Goal: Information Seeking & Learning: Learn about a topic

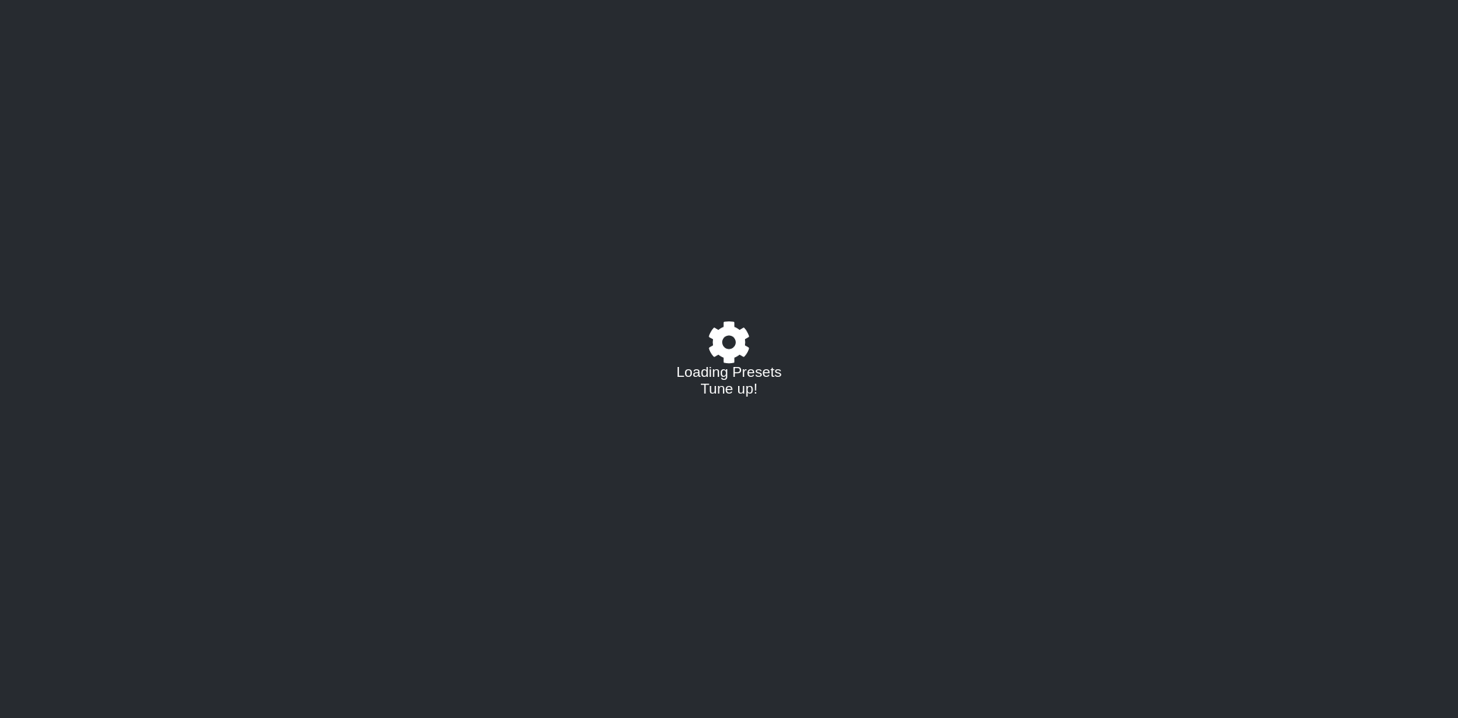
select select "/023330804210"
select select "A"
select select "D"
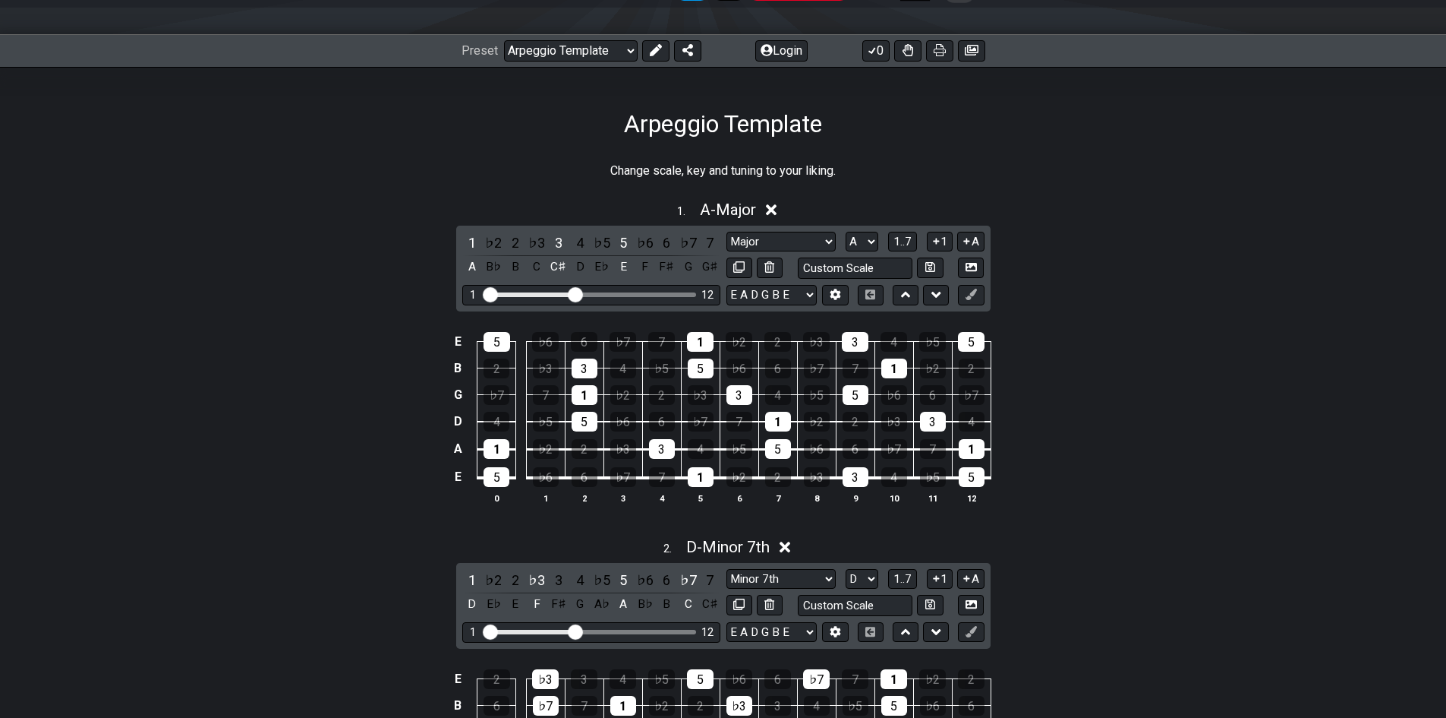
scroll to position [228, 0]
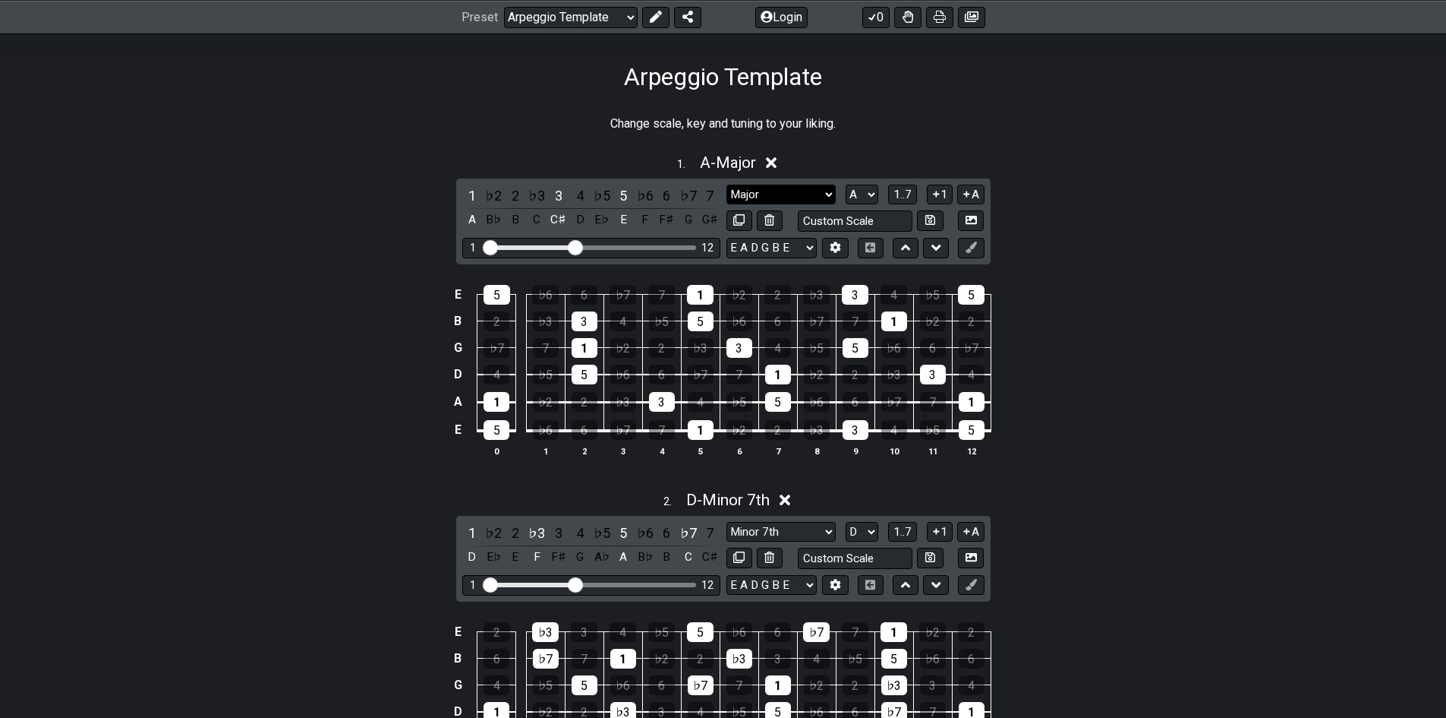
click at [760, 190] on select "Major Root Minor Pentatonic Major Pentatonic Minor Blues Major Blues Major / [P…" at bounding box center [781, 195] width 109 height 21
click at [727, 185] on select "Major Root Minor Pentatonic Major Pentatonic Minor Blues Major Blues Major / [P…" at bounding box center [781, 195] width 109 height 21
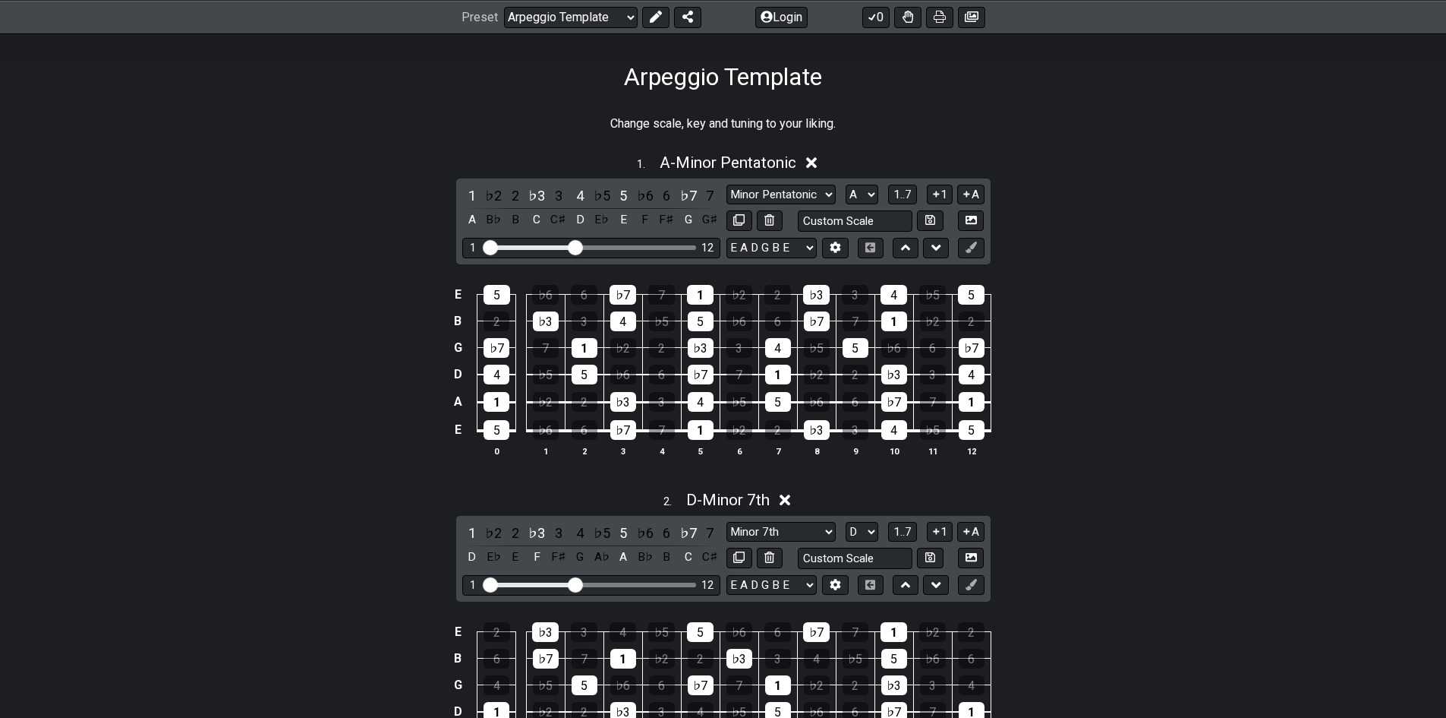
click at [761, 181] on div "1 ♭2 2 ♭3 3 4 ♭5 5 ♭6 6 ♭7 7 A B♭ B C C♯ D E♭ E F F♯ G G♯ Major Root Minor Pent…" at bounding box center [723, 221] width 535 height 86
click at [761, 191] on select "Major Root Minor Pentatonic Major Pentatonic Minor Blues Major Blues Major / Io…" at bounding box center [781, 195] width 109 height 21
select select "Major"
click at [727, 185] on select "Major Root Minor Pentatonic Major Pentatonic Minor Blues Major Blues Major / Io…" at bounding box center [781, 195] width 109 height 21
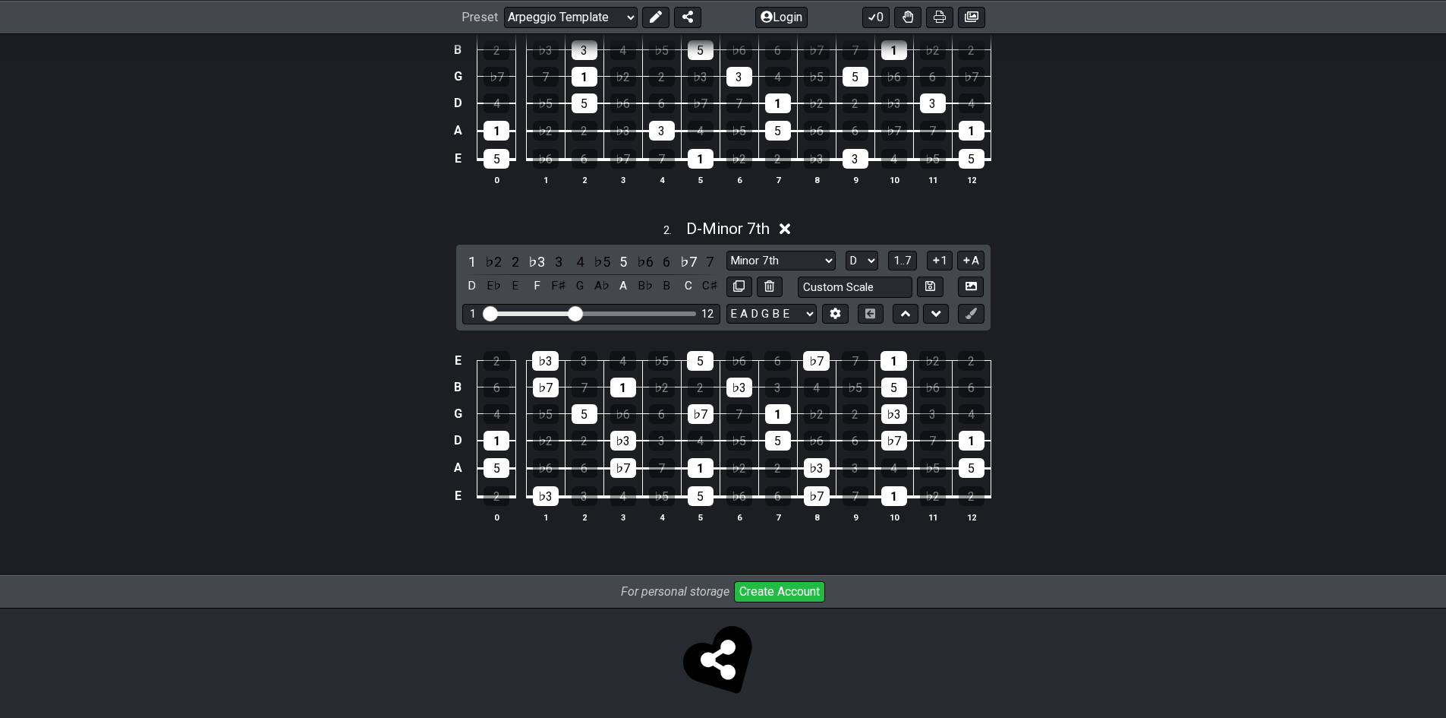
scroll to position [506, 0]
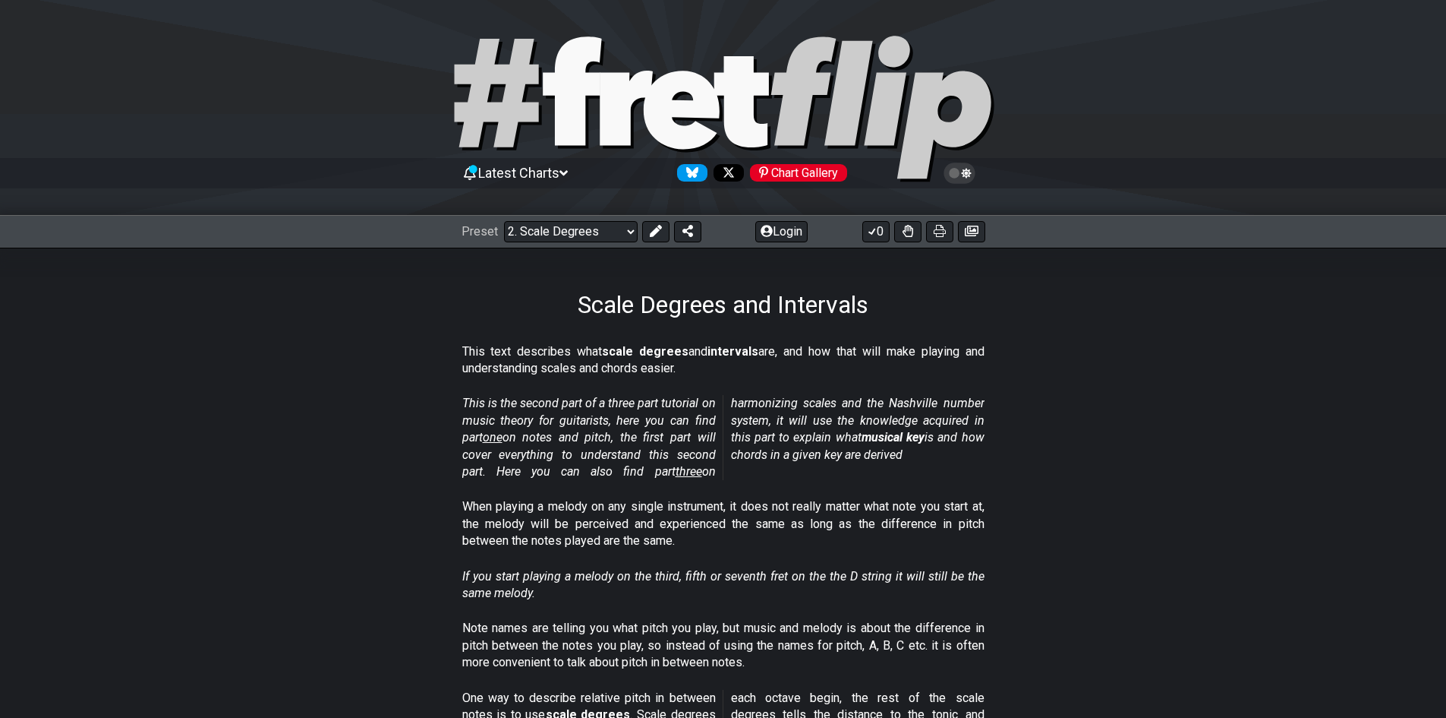
select select "/scale-degrees-and-intervals"
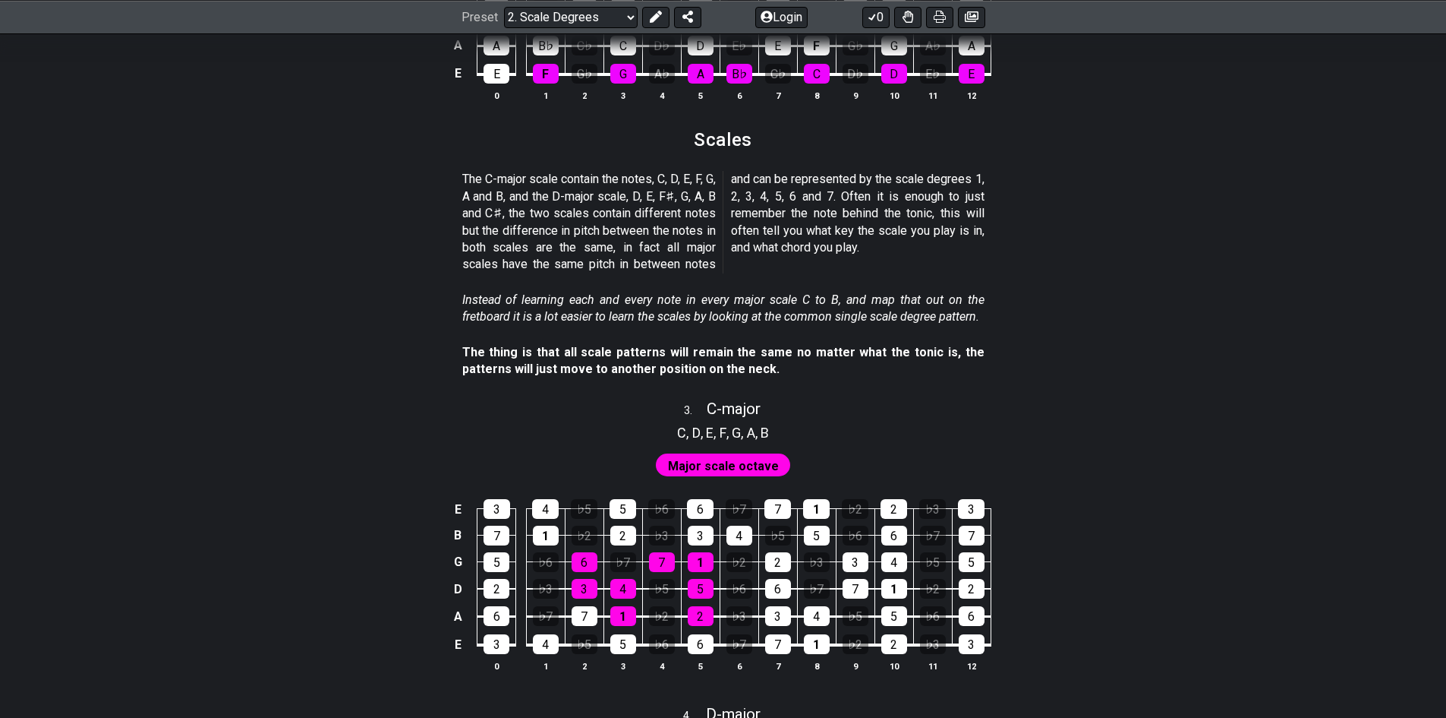
scroll to position [1746, 0]
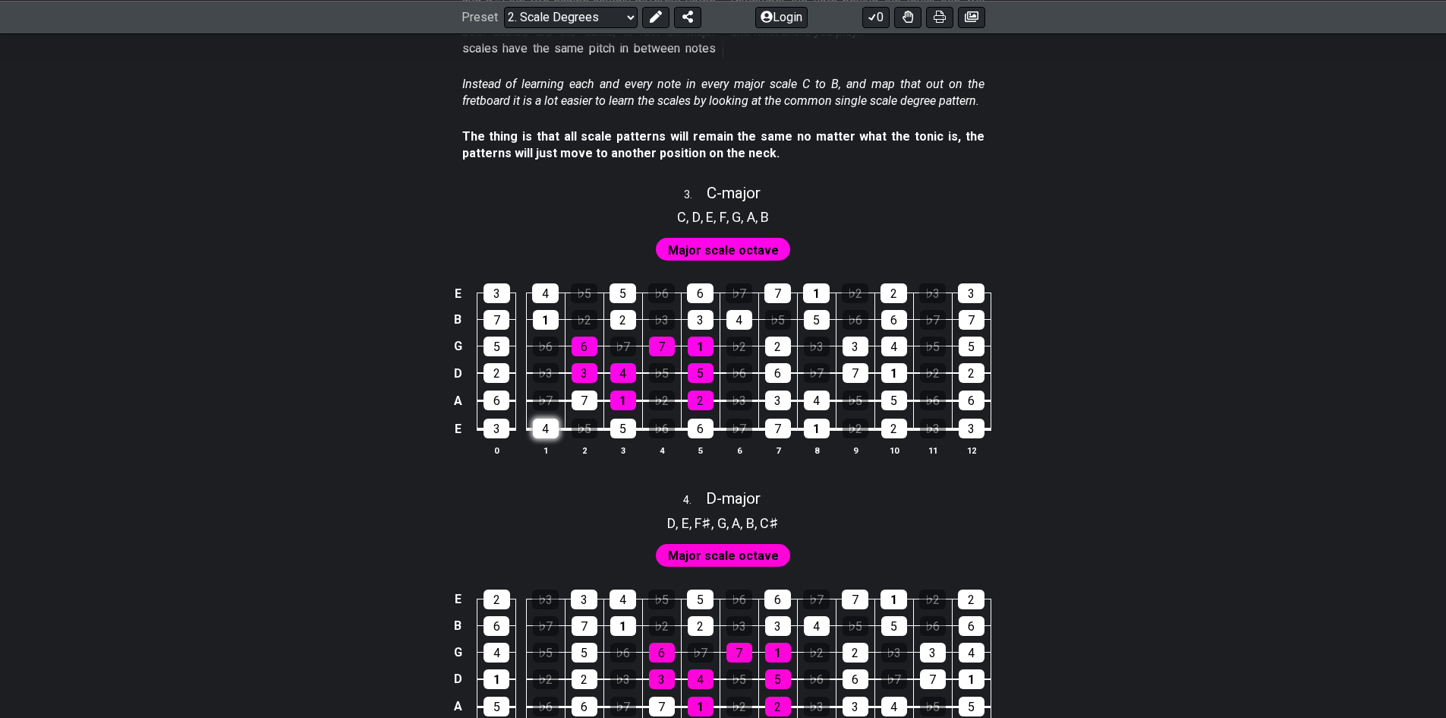
click at [548, 426] on div "4" at bounding box center [546, 428] width 26 height 20
click at [547, 427] on div "4" at bounding box center [546, 428] width 26 height 20
